Goal: Task Accomplishment & Management: Use online tool/utility

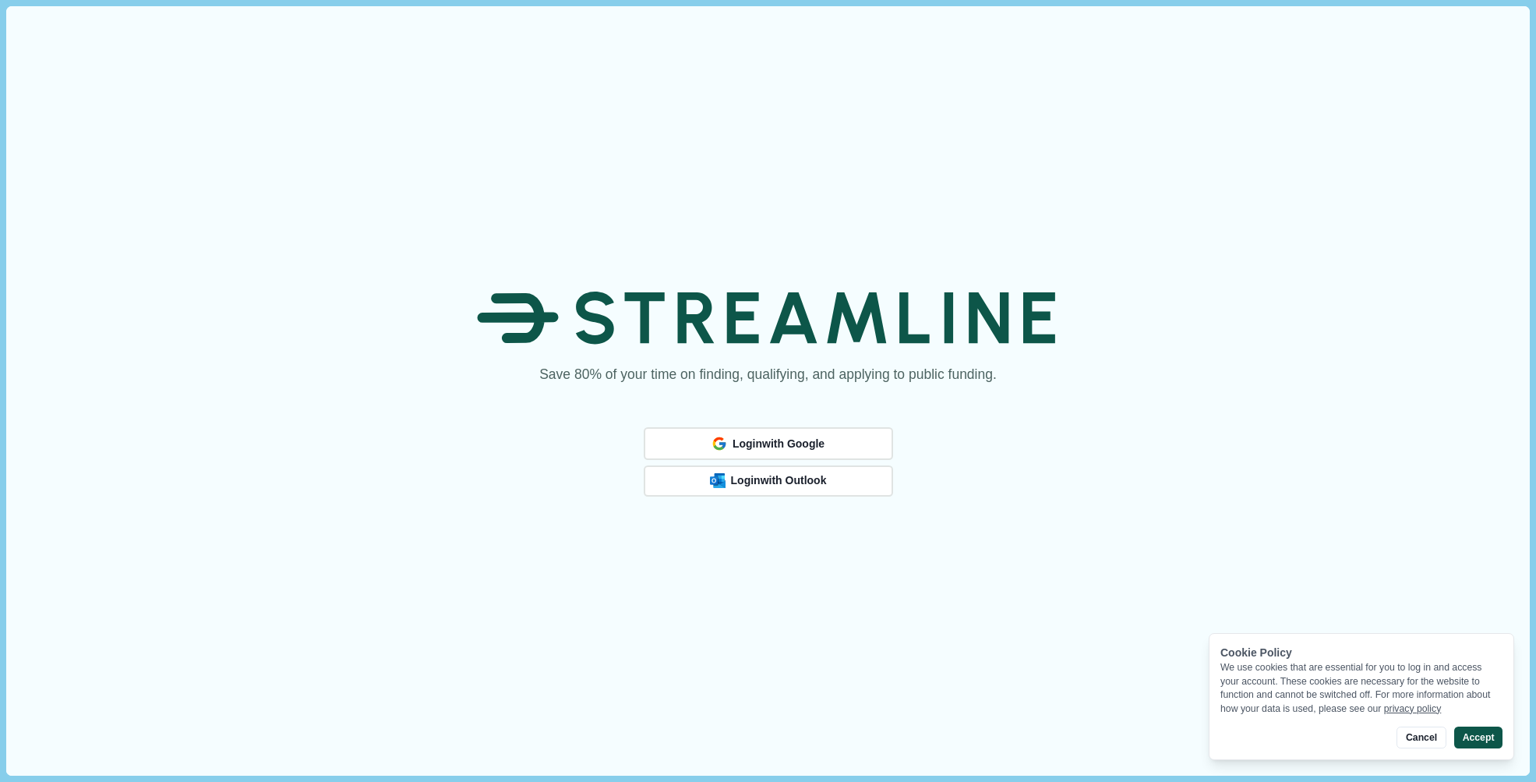
click at [1478, 734] on button "Accept" at bounding box center [1478, 737] width 48 height 22
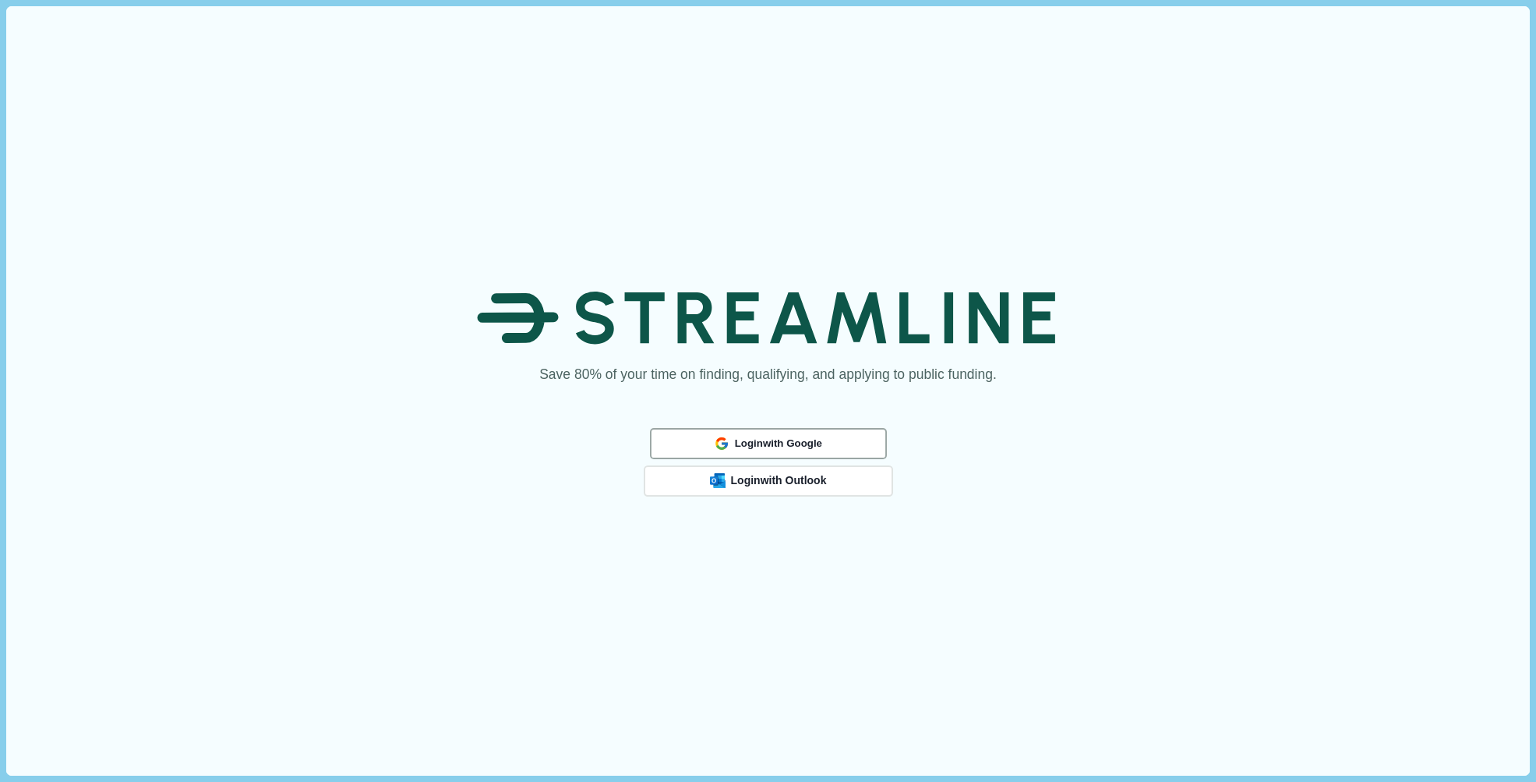
click at [775, 442] on span "Login with Google" at bounding box center [777, 443] width 87 height 12
click at [751, 439] on span "Login with Google" at bounding box center [777, 443] width 87 height 12
